Goal: Information Seeking & Learning: Learn about a topic

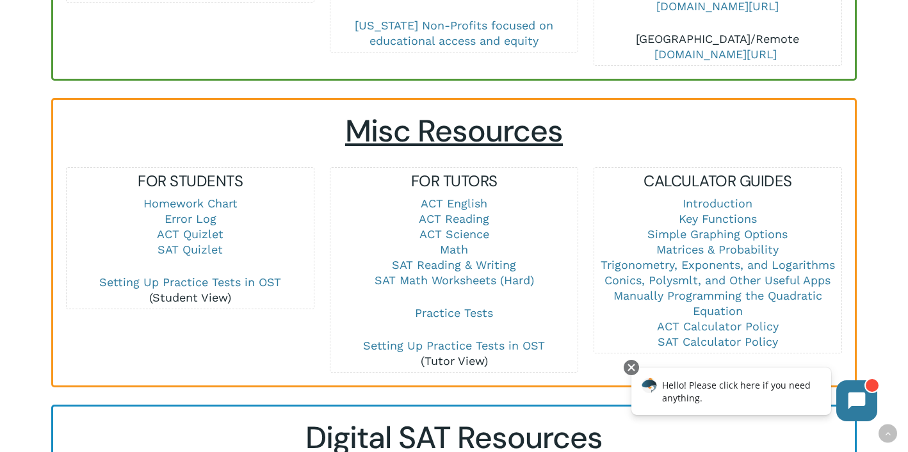
scroll to position [810, 0]
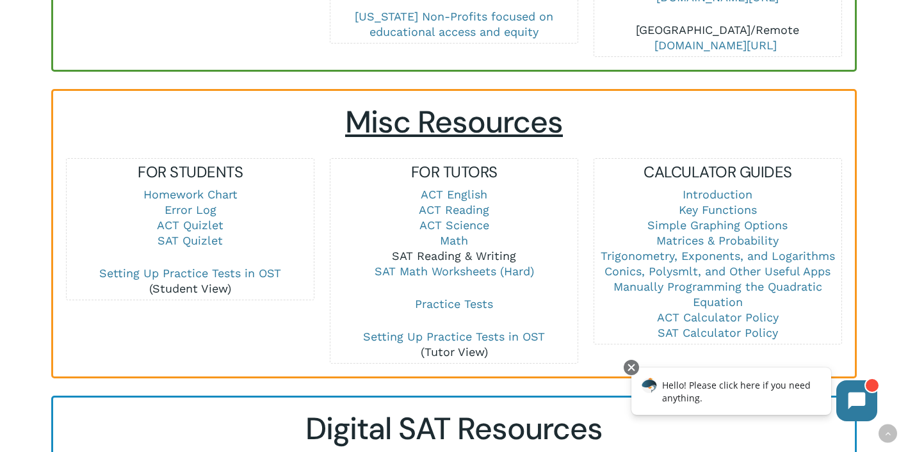
click at [446, 249] on link "SAT Reading & Writing" at bounding box center [454, 255] width 124 height 13
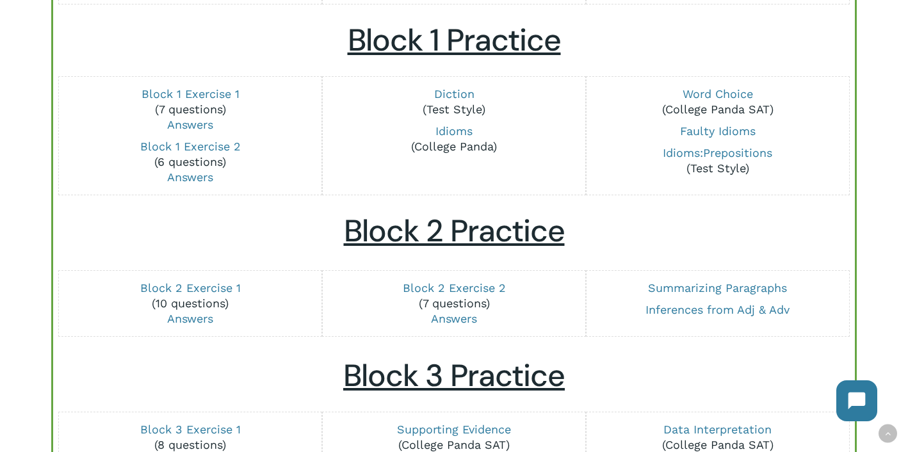
scroll to position [464, 0]
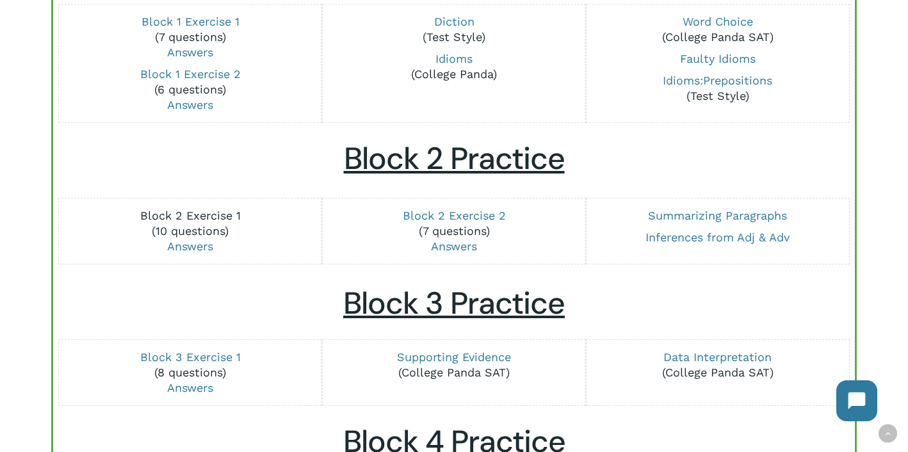
click at [216, 217] on link "Block 2 Exercise 1" at bounding box center [190, 215] width 101 height 13
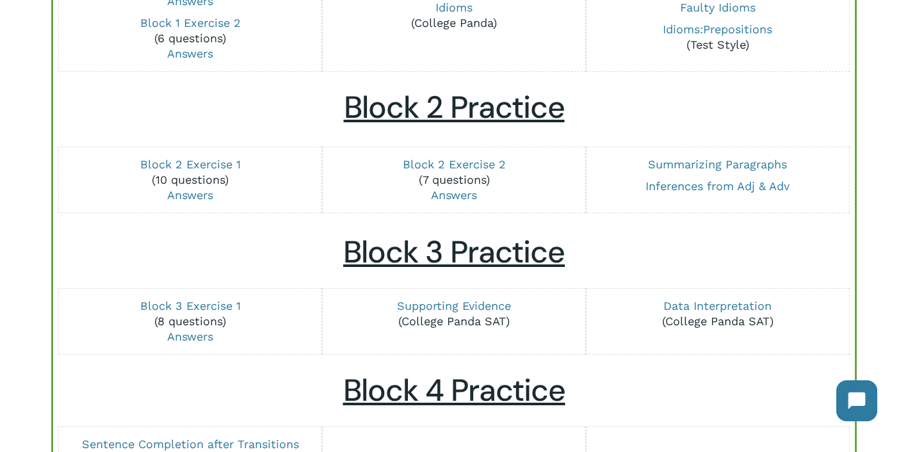
scroll to position [523, 0]
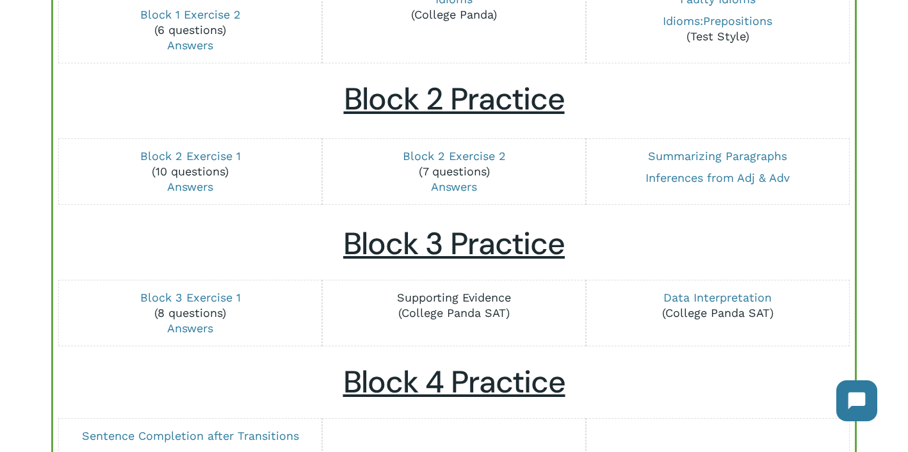
click at [409, 303] on link "Supporting Evidence" at bounding box center [454, 297] width 114 height 13
click at [703, 294] on link "Data Interpretation" at bounding box center [718, 297] width 108 height 13
click at [197, 294] on link "Block 3 Exercise 1" at bounding box center [190, 297] width 101 height 13
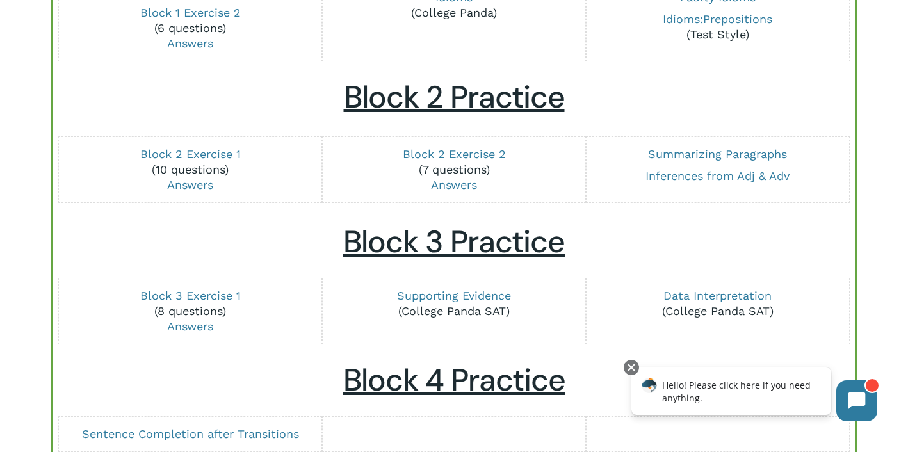
scroll to position [530, 0]
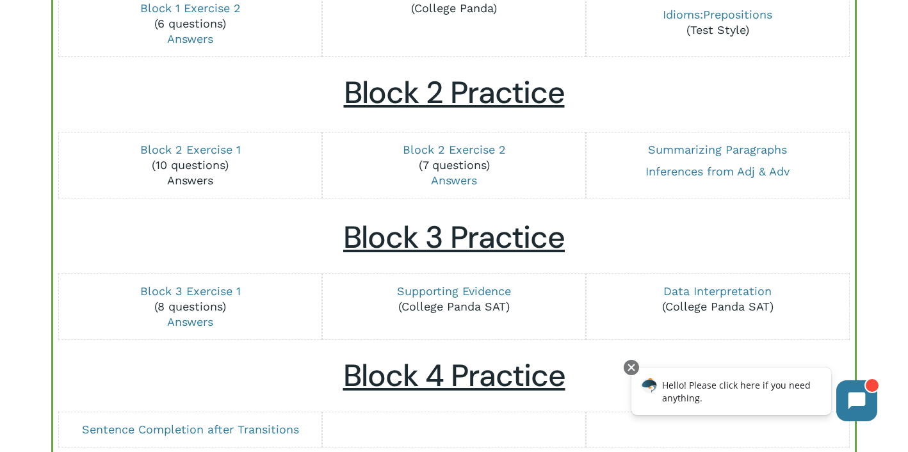
click at [194, 182] on link "Answers" at bounding box center [190, 180] width 46 height 13
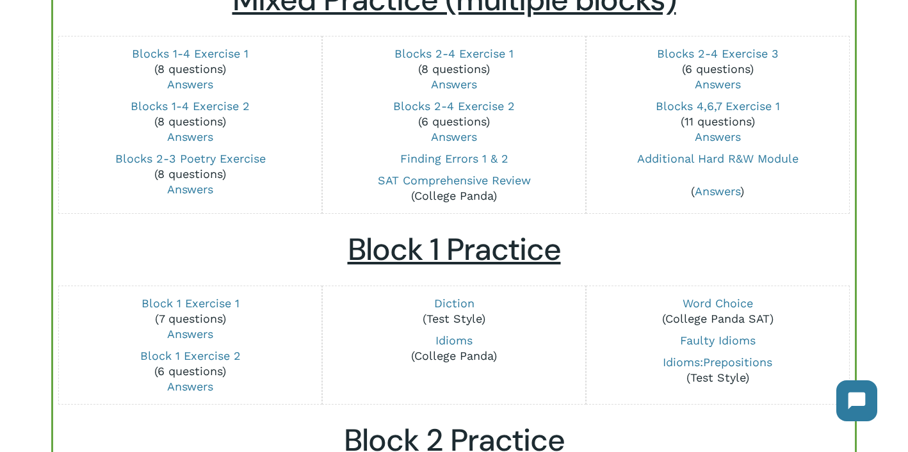
scroll to position [176, 0]
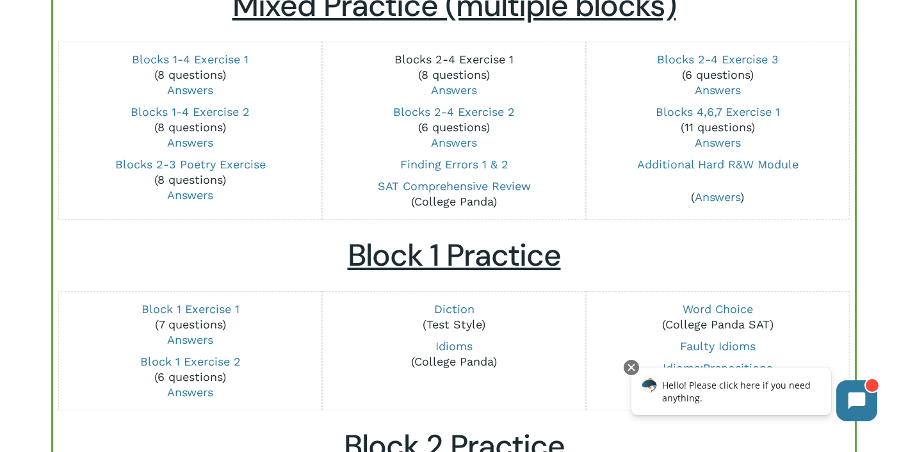
click at [480, 57] on link "Blocks 2-4 Exercise 1" at bounding box center [454, 59] width 119 height 13
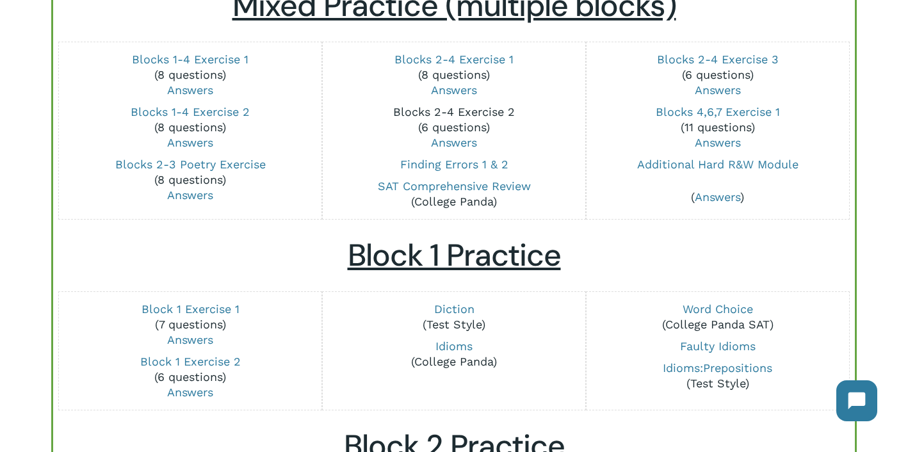
click at [429, 117] on link "Blocks 2-4 Exercise 2" at bounding box center [454, 111] width 122 height 13
click at [705, 58] on link "Blocks 2-4 Exercise 3" at bounding box center [718, 59] width 122 height 13
click at [473, 58] on link "Blocks 2-4 Exercise 1" at bounding box center [454, 59] width 119 height 13
click at [449, 90] on link "Answers" at bounding box center [454, 89] width 46 height 13
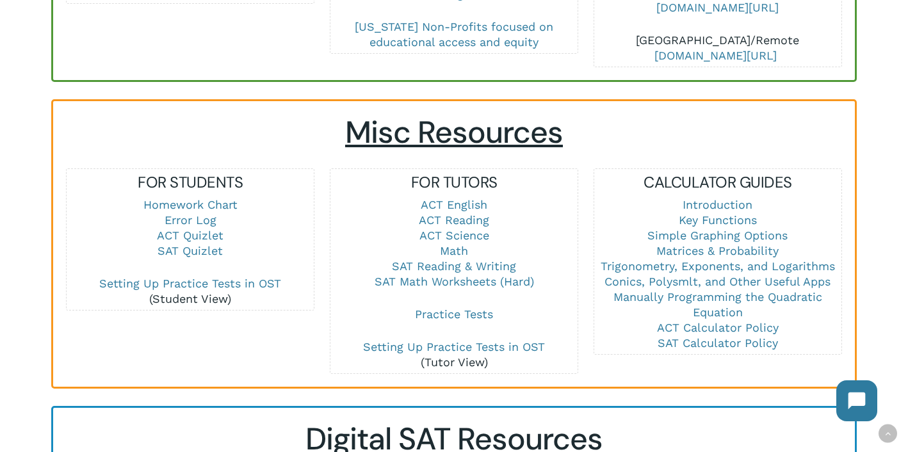
scroll to position [803, 0]
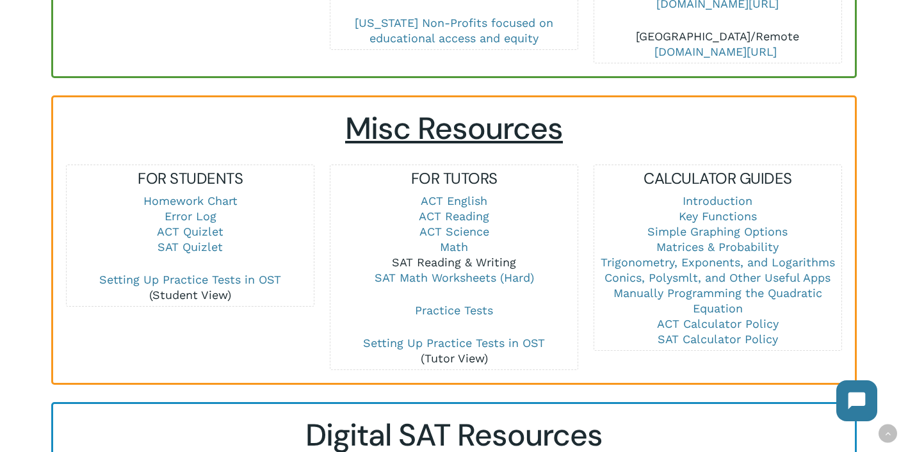
click at [438, 256] on link "SAT Reading & Writing" at bounding box center [454, 262] width 124 height 13
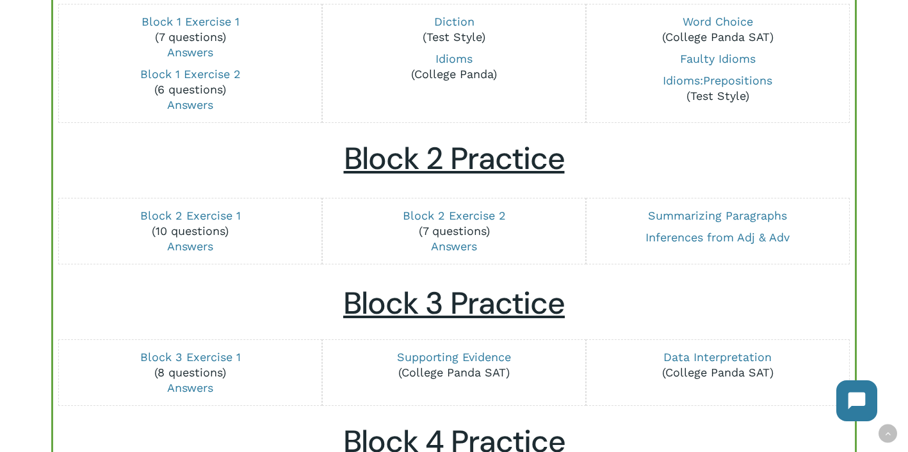
scroll to position [466, 0]
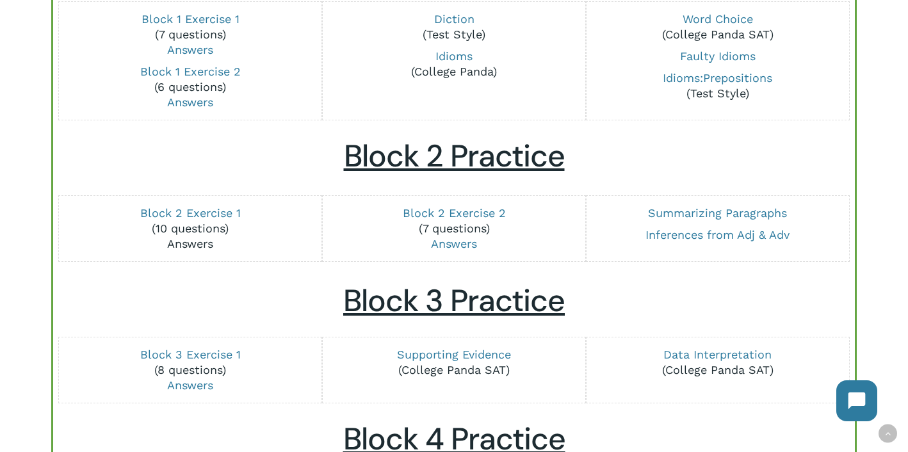
click at [195, 240] on link "Answers" at bounding box center [190, 243] width 46 height 13
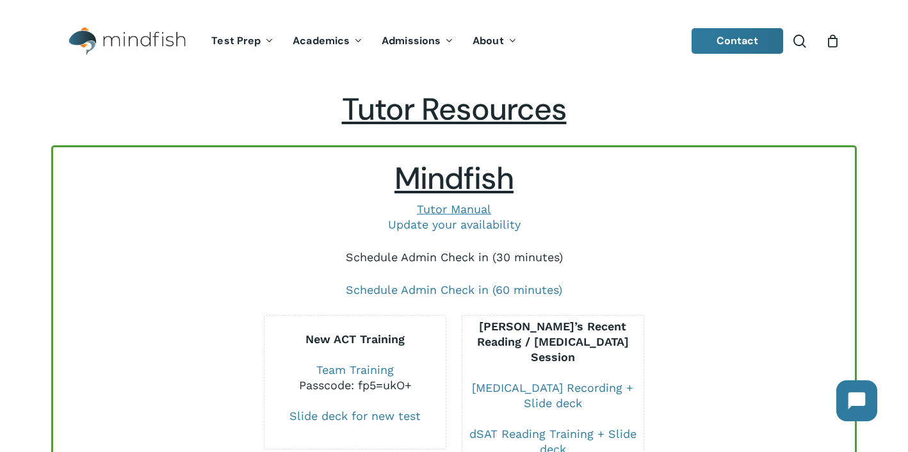
click at [392, 256] on link "Schedule Admin Check in (30 minutes)" at bounding box center [454, 256] width 217 height 13
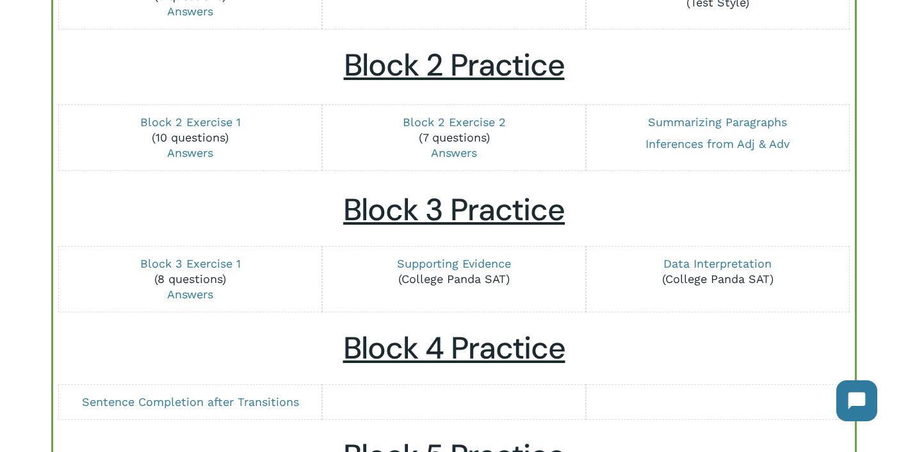
scroll to position [558, 0]
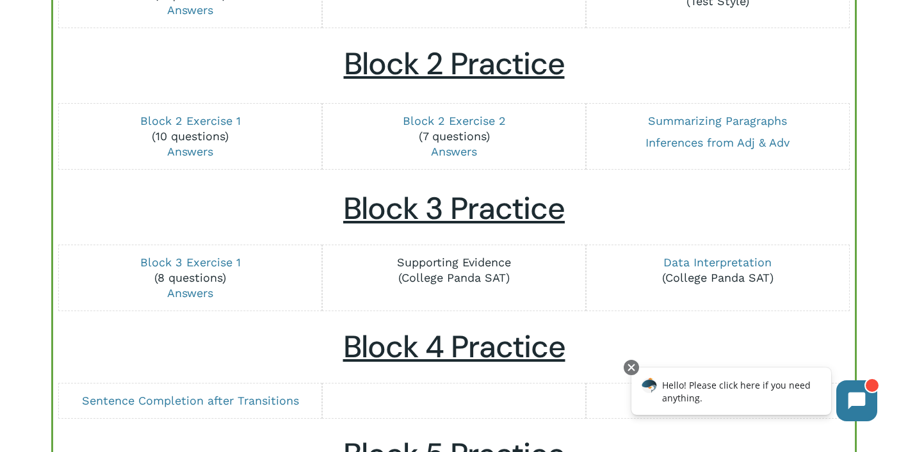
click at [474, 264] on link "Supporting Evidence" at bounding box center [454, 262] width 114 height 13
click at [436, 268] on link "Supporting Evidence" at bounding box center [454, 262] width 114 height 13
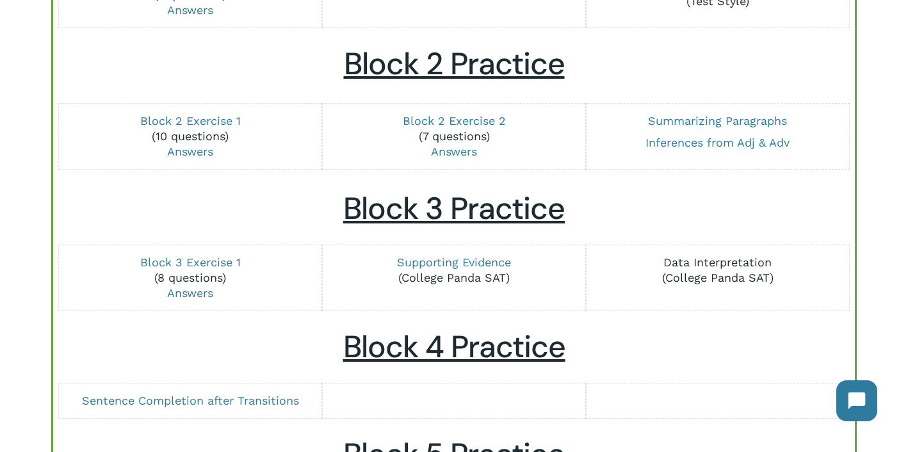
click at [696, 259] on link "Data Interpretation" at bounding box center [718, 262] width 108 height 13
click at [192, 295] on link "Answers" at bounding box center [190, 292] width 46 height 13
click at [715, 263] on link "Data Interpretation" at bounding box center [718, 262] width 108 height 13
